Goal: Navigation & Orientation: Find specific page/section

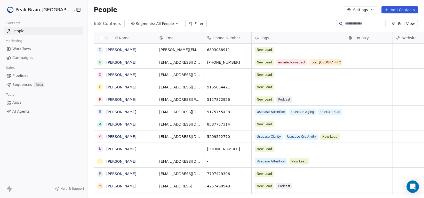
scroll to position [171, 351]
click at [34, 69] on div "Sales" at bounding box center [43, 67] width 79 height 7
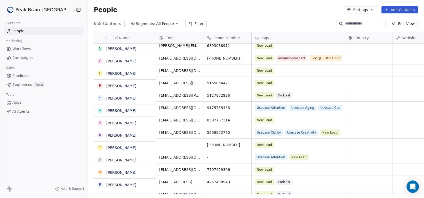
scroll to position [0, 0]
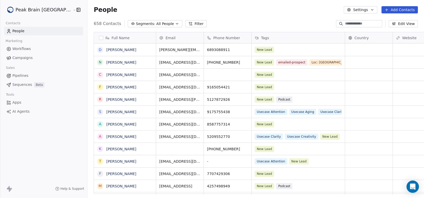
click at [48, 10] on html "Peak Brain [GEOGRAPHIC_DATA] Contacts People Marketing Workflows Campaigns Sale…" at bounding box center [212, 99] width 424 height 198
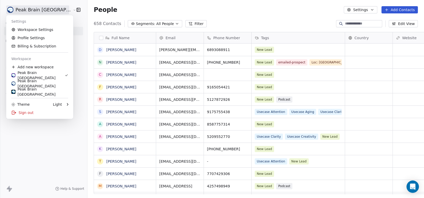
click at [60, 146] on html "Peak Brain [GEOGRAPHIC_DATA] Contacts People Marketing Workflows Campaigns Sale…" at bounding box center [212, 99] width 424 height 198
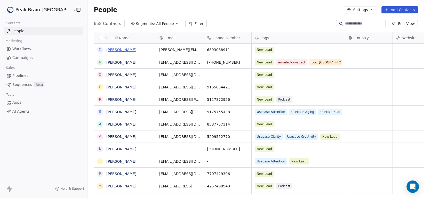
click at [117, 49] on link "[PERSON_NAME]" at bounding box center [121, 50] width 30 height 4
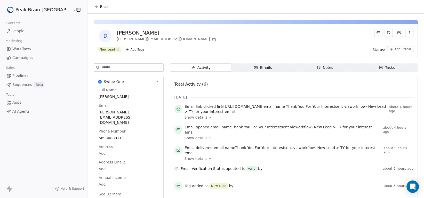
click at [254, 69] on div "Emails" at bounding box center [263, 67] width 18 height 5
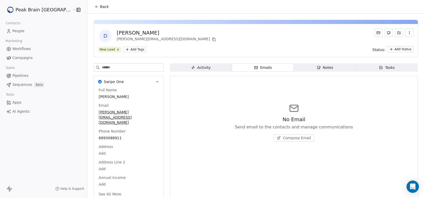
click at [283, 138] on span "Compose Email" at bounding box center [297, 138] width 28 height 5
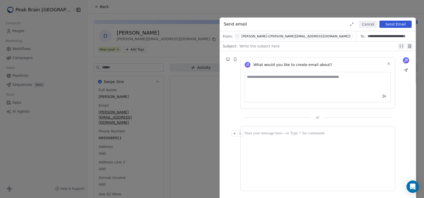
click at [409, 47] on icon at bounding box center [410, 46] width 2 height 3
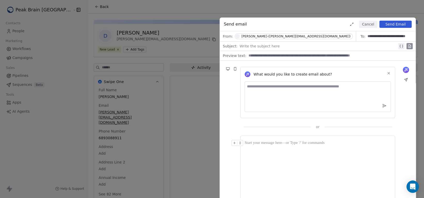
click at [409, 47] on icon at bounding box center [410, 46] width 2 height 3
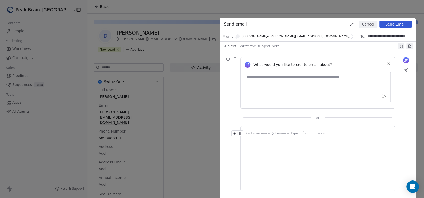
click at [367, 26] on button "Cancel" at bounding box center [368, 24] width 18 height 7
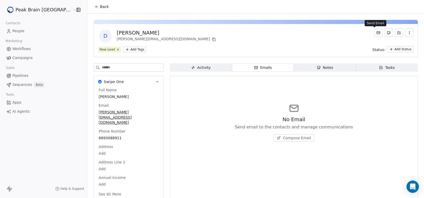
click at [377, 34] on icon at bounding box center [379, 33] width 4 height 4
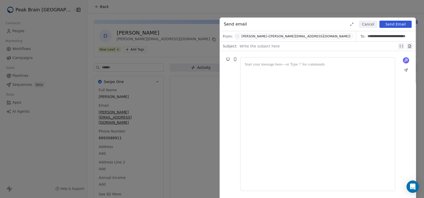
click at [369, 26] on button "Cancel" at bounding box center [368, 24] width 18 height 7
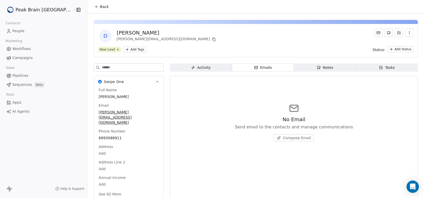
click at [201, 67] on span "Activity Activity" at bounding box center [201, 68] width 62 height 8
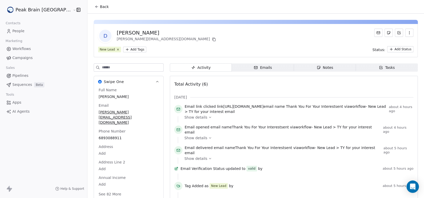
click at [17, 82] on span "Sequences" at bounding box center [22, 84] width 20 height 5
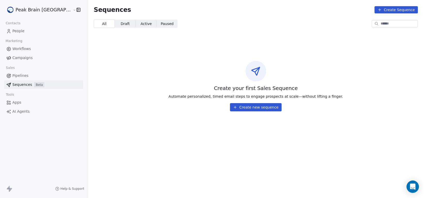
click at [121, 22] on span "Draft" at bounding box center [125, 23] width 9 height 5
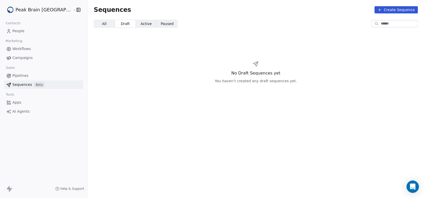
click at [141, 23] on span "Active" at bounding box center [146, 23] width 11 height 5
click at [161, 25] on span "Paused" at bounding box center [167, 23] width 13 height 5
click at [94, 27] on span "All All" at bounding box center [104, 24] width 21 height 8
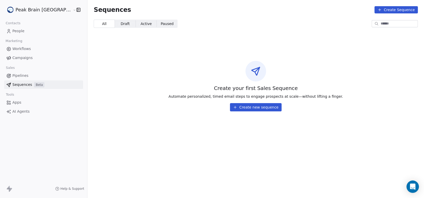
click at [24, 76] on span "Pipelines" at bounding box center [20, 75] width 16 height 5
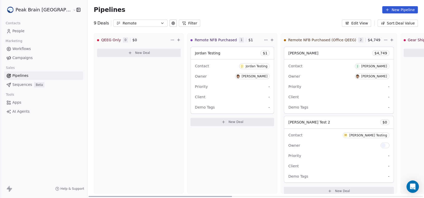
click at [217, 87] on div "Priority -" at bounding box center [232, 87] width 75 height 8
click at [410, 32] on icon "button" at bounding box center [409, 33] width 4 height 4
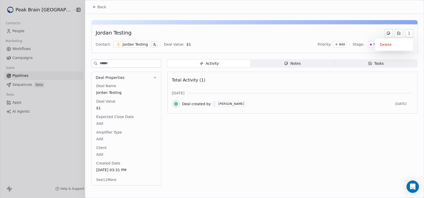
click at [283, 65] on span "Notes Notes" at bounding box center [292, 63] width 83 height 8
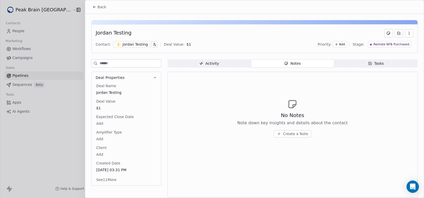
click at [286, 133] on span "Create a Note" at bounding box center [295, 134] width 25 height 5
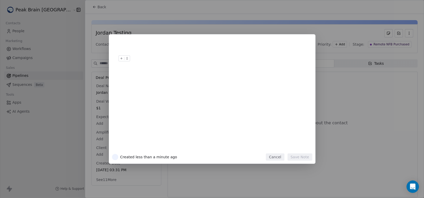
click at [275, 155] on button "Cancel" at bounding box center [275, 157] width 18 height 7
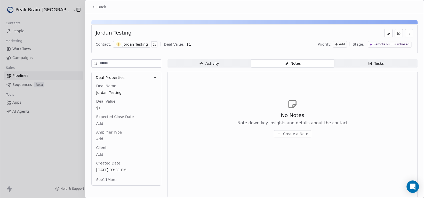
click at [359, 34] on div "Jordan Testing" at bounding box center [255, 33] width 318 height 8
click at [94, 9] on icon at bounding box center [94, 7] width 4 height 4
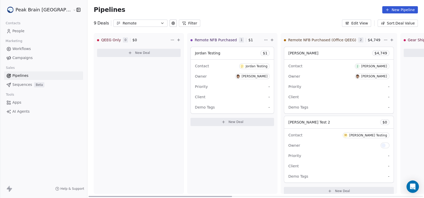
click at [299, 81] on div "Contact [PERSON_NAME] Owner [PERSON_NAME] Priority - Client - Demo Tags -" at bounding box center [338, 87] width 109 height 54
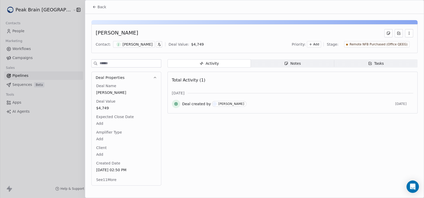
click at [311, 63] on span "Notes Notes" at bounding box center [292, 63] width 83 height 8
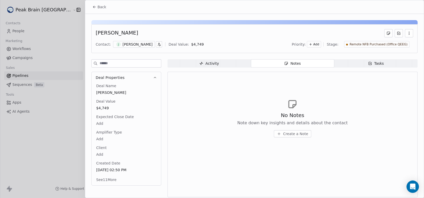
click at [349, 60] on span "Tasks Tasks" at bounding box center [376, 63] width 83 height 8
